Goal: Information Seeking & Learning: Find specific page/section

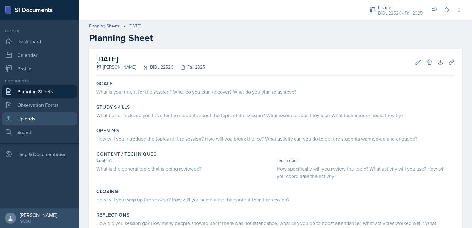
click at [13, 116] on link "Uploads" at bounding box center [39, 118] width 74 height 12
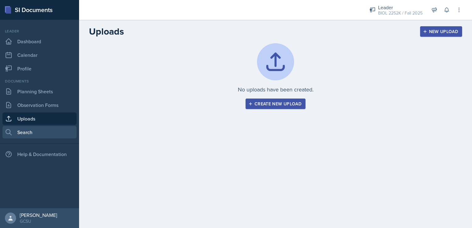
click at [50, 133] on link "Search" at bounding box center [39, 132] width 74 height 12
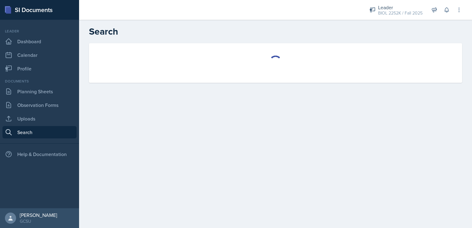
select select "all"
select select "1"
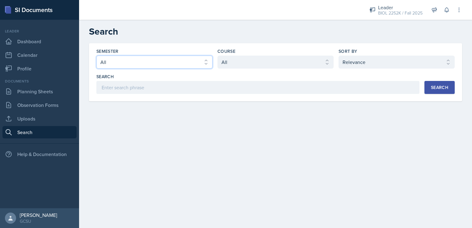
click at [191, 58] on select "Select semester All Fall 2025 Spring 2025 Fall 2024 Spring 2024 Fall 2023 Sprin…" at bounding box center [154, 62] width 116 height 13
select select "986fdc3e-2246-4ffd-9cb8-78666de4ebed"
click at [96, 56] on select "Select semester All Fall 2025 Spring 2025 Fall 2024 Spring 2024 Fall 2023 Sprin…" at bounding box center [154, 62] width 116 height 13
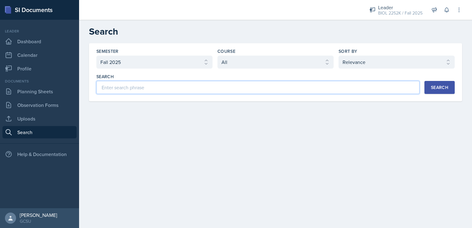
click at [187, 86] on input at bounding box center [257, 87] width 323 height 13
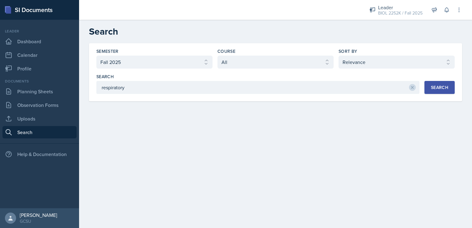
click at [433, 90] on div "Search" at bounding box center [439, 87] width 17 height 5
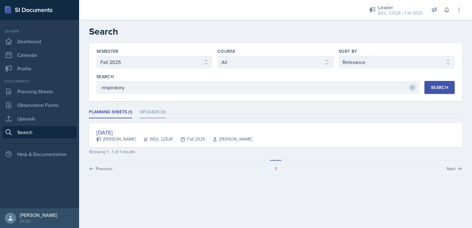
click at [145, 114] on li "Uploads (0)" at bounding box center [153, 112] width 26 height 12
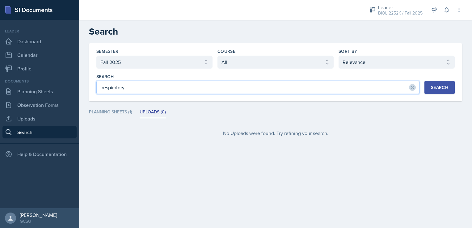
click at [133, 87] on input "respiratory" at bounding box center [257, 87] width 323 height 13
type input "r"
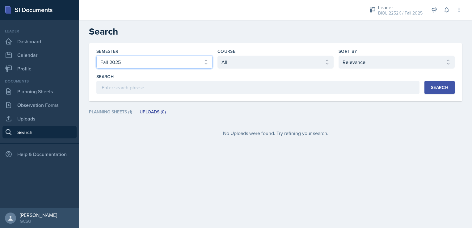
click at [187, 63] on select "Select semester All Fall 2025 Spring 2025 Fall 2024 Spring 2024 Fall 2023 Sprin…" at bounding box center [154, 62] width 116 height 13
select select "838c426c-7ba8-4b05-94c8-22f19dd4c5cc"
click at [96, 56] on select "Select semester All Fall 2025 Spring 2025 Fall 2024 Spring 2024 Fall 2023 Sprin…" at bounding box center [154, 62] width 116 height 13
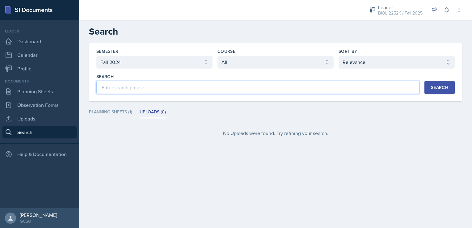
click at [128, 91] on input at bounding box center [257, 87] width 323 height 13
type input "respiratory"
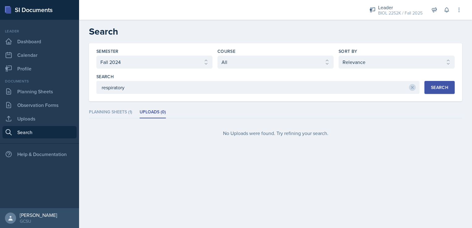
click at [444, 85] on div "Search" at bounding box center [439, 87] width 17 height 5
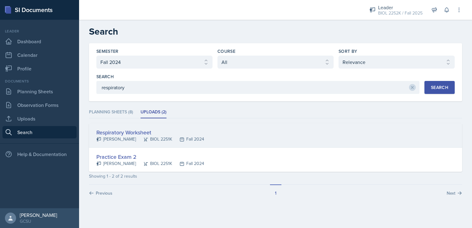
click at [145, 133] on div "Respiratory Worksheet" at bounding box center [150, 132] width 108 height 8
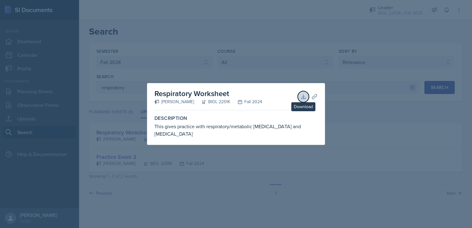
click at [303, 100] on icon at bounding box center [303, 97] width 6 height 6
click at [164, 57] on div at bounding box center [236, 114] width 472 height 228
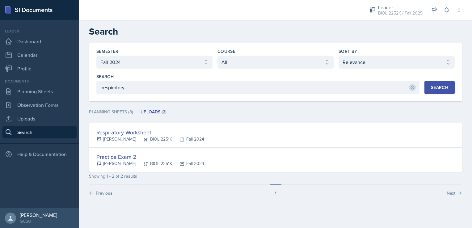
click at [118, 111] on li "Planning Sheets (8)" at bounding box center [111, 112] width 44 height 12
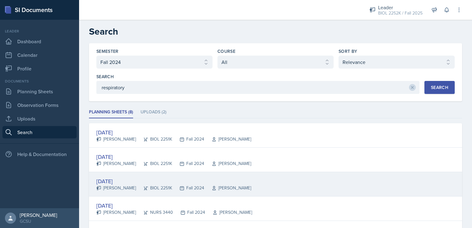
click at [136, 185] on div "BIOL 2251K" at bounding box center [154, 188] width 36 height 6
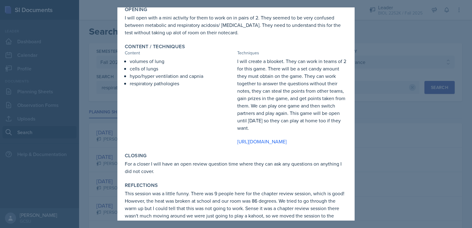
scroll to position [106, 0]
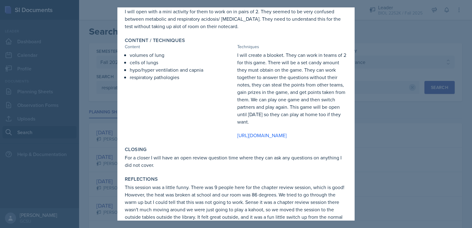
click at [372, 102] on div at bounding box center [236, 114] width 472 height 228
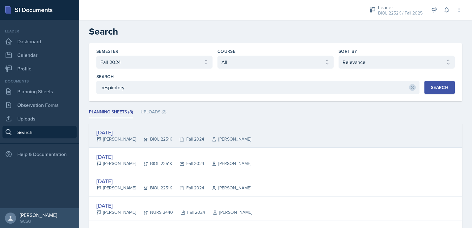
click at [121, 128] on div "[DATE]" at bounding box center [173, 132] width 155 height 8
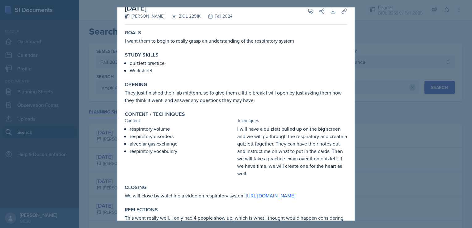
scroll to position [11, 0]
click at [273, 195] on link "[URL][DOMAIN_NAME]" at bounding box center [270, 194] width 49 height 7
click at [74, 33] on div at bounding box center [236, 114] width 472 height 228
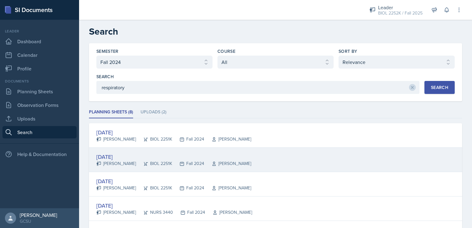
click at [124, 154] on div "[DATE]" at bounding box center [173, 157] width 155 height 8
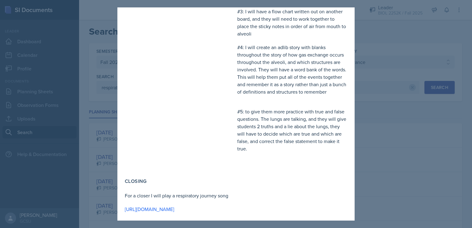
scroll to position [191, 0]
click at [297, 184] on div "Closing" at bounding box center [236, 181] width 222 height 6
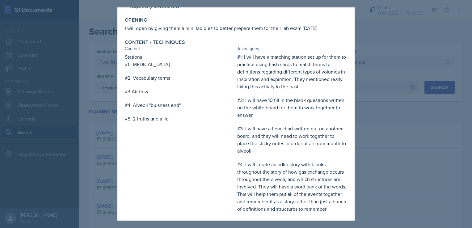
scroll to position [0, 0]
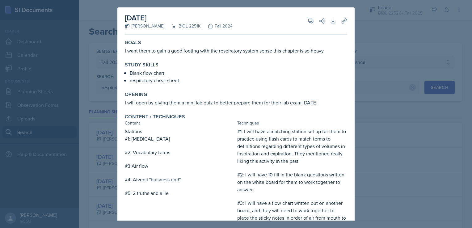
click at [424, 129] on div at bounding box center [236, 114] width 472 height 228
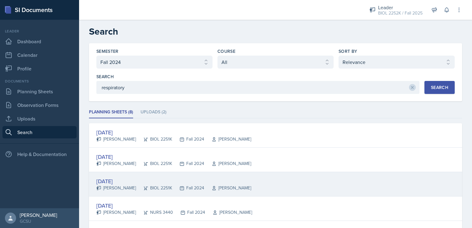
click at [136, 178] on div "[DATE]" at bounding box center [173, 181] width 155 height 8
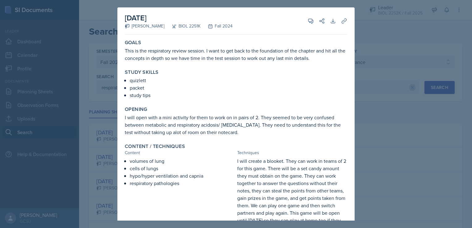
click at [380, 109] on div at bounding box center [236, 114] width 472 height 228
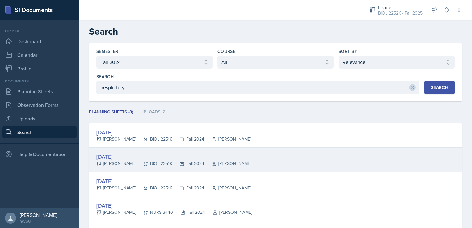
click at [153, 161] on div "BIOL 2251K" at bounding box center [154, 163] width 36 height 6
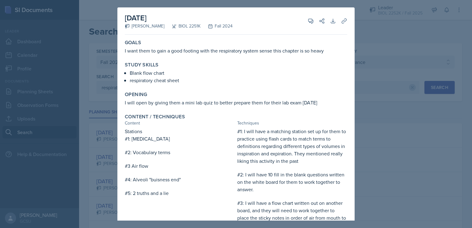
click at [374, 158] on div at bounding box center [236, 114] width 472 height 228
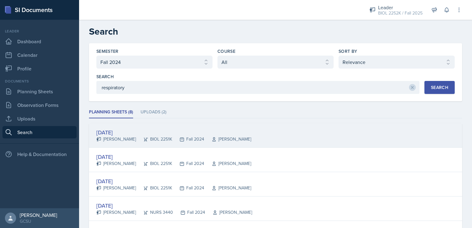
click at [179, 138] on icon at bounding box center [181, 139] width 5 height 5
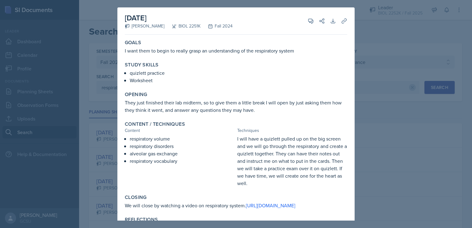
click at [396, 127] on div at bounding box center [236, 114] width 472 height 228
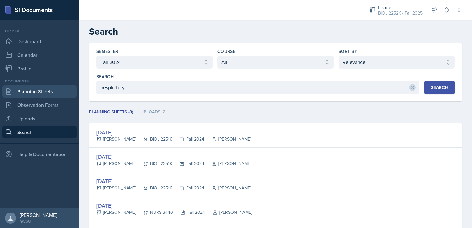
click at [38, 89] on link "Planning Sheets" at bounding box center [39, 91] width 74 height 12
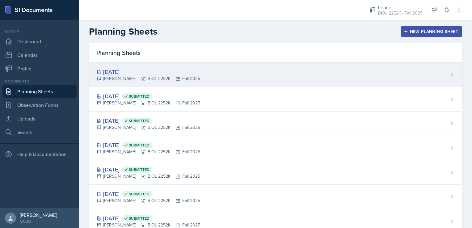
click at [250, 68] on div "[DATE] [PERSON_NAME] BIOL 2252K Fall 2025" at bounding box center [275, 75] width 373 height 24
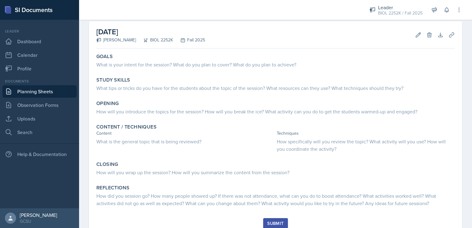
scroll to position [49, 0]
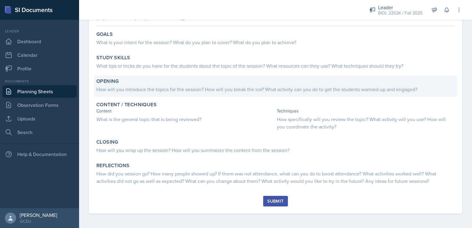
click at [141, 83] on div "Opening" at bounding box center [275, 81] width 358 height 6
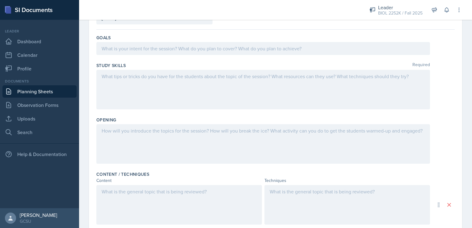
click at [146, 95] on div at bounding box center [263, 90] width 334 height 40
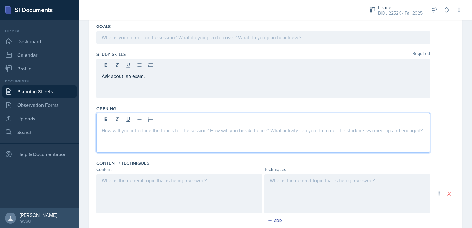
click at [145, 121] on div at bounding box center [263, 133] width 334 height 40
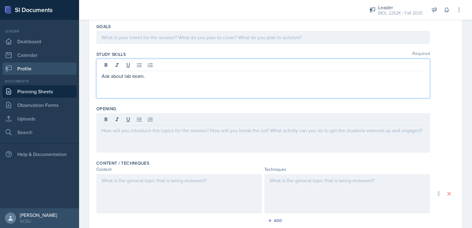
drag, startPoint x: 165, startPoint y: 61, endPoint x: 66, endPoint y: 71, distance: 99.3
click at [66, 71] on div "SI Documents Leader Dashboard Calendar Profile Documents Planning Sheets Observ…" at bounding box center [236, 114] width 472 height 228
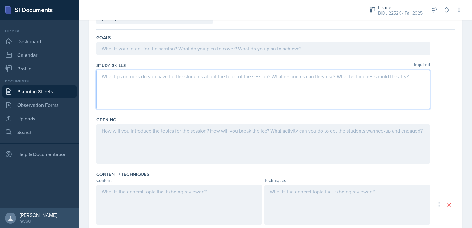
click at [104, 137] on div at bounding box center [263, 144] width 334 height 40
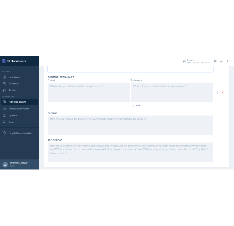
scroll to position [191, 0]
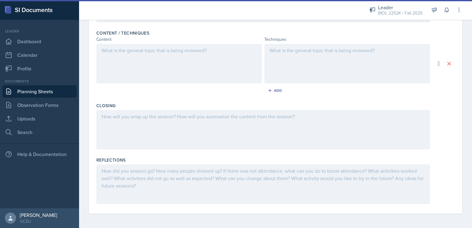
click at [105, 138] on div at bounding box center [263, 130] width 334 height 40
